Goal: Information Seeking & Learning: Find specific fact

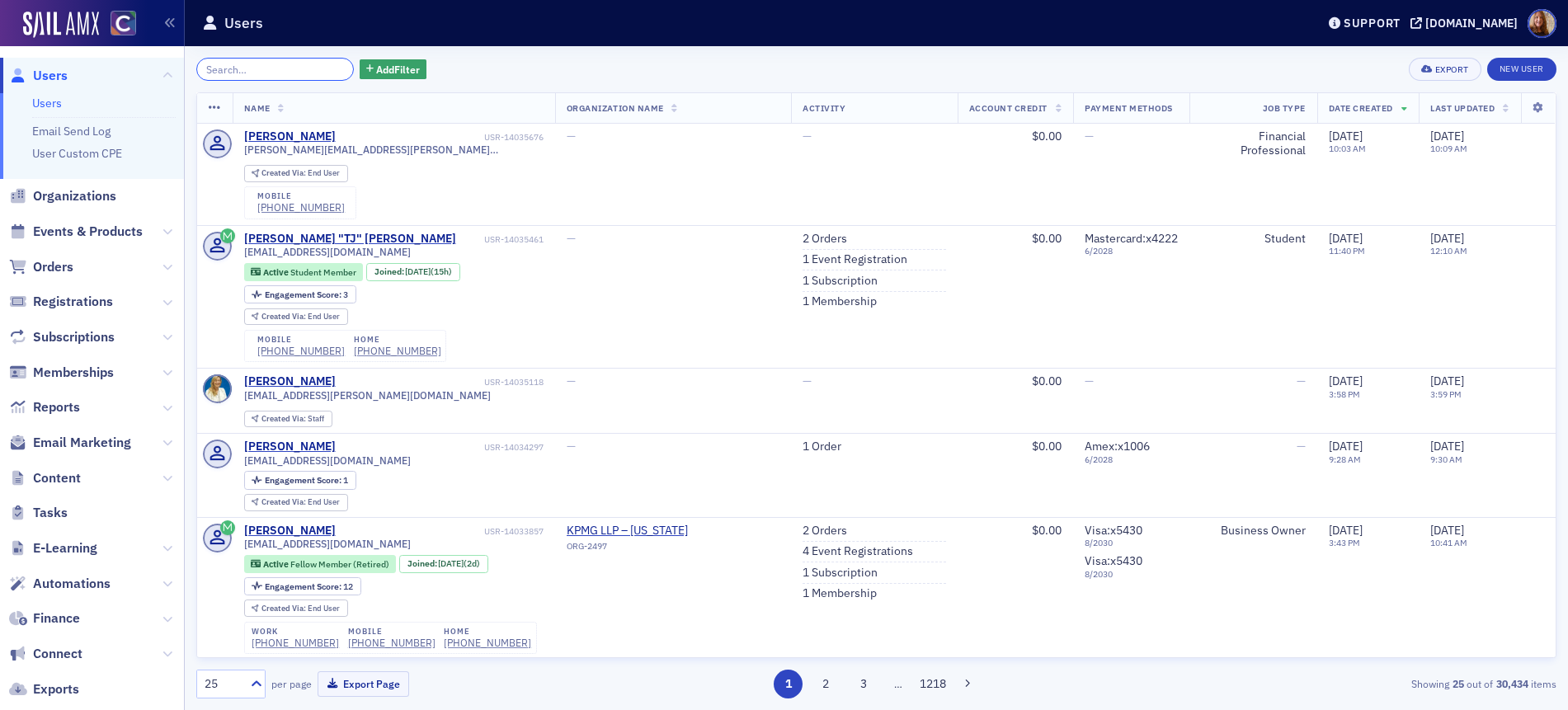
click at [248, 76] on input "search" at bounding box center [275, 69] width 158 height 23
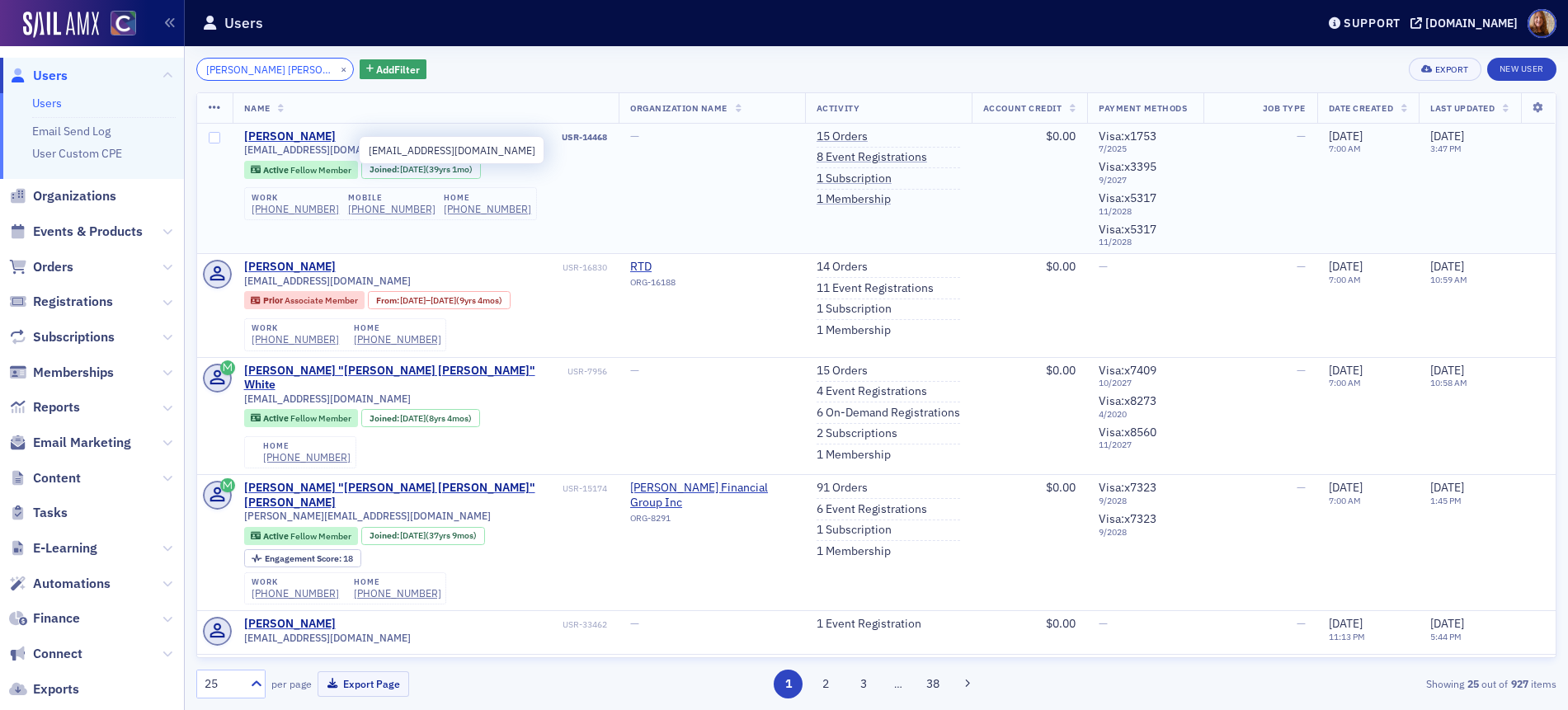
type input "[PERSON_NAME] [PERSON_NAME]"
click at [297, 151] on span "[EMAIL_ADDRESS][DOMAIN_NAME]" at bounding box center [327, 150] width 167 height 13
copy div "[EMAIL_ADDRESS][DOMAIN_NAME]"
